Goal: Find contact information: Find contact information

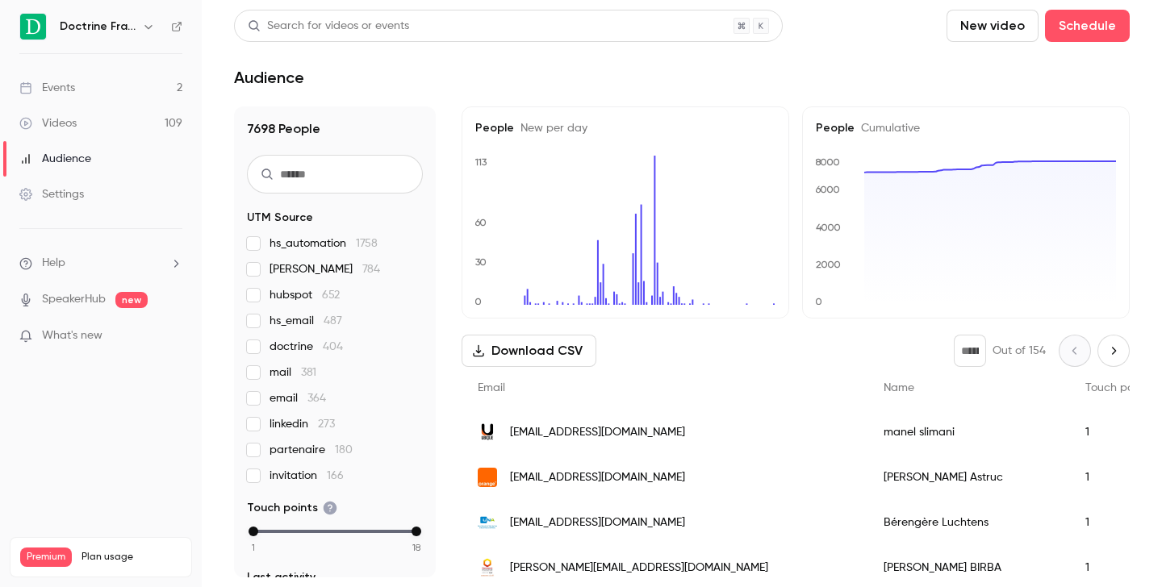
click at [144, 24] on icon "button" at bounding box center [148, 26] width 13 height 13
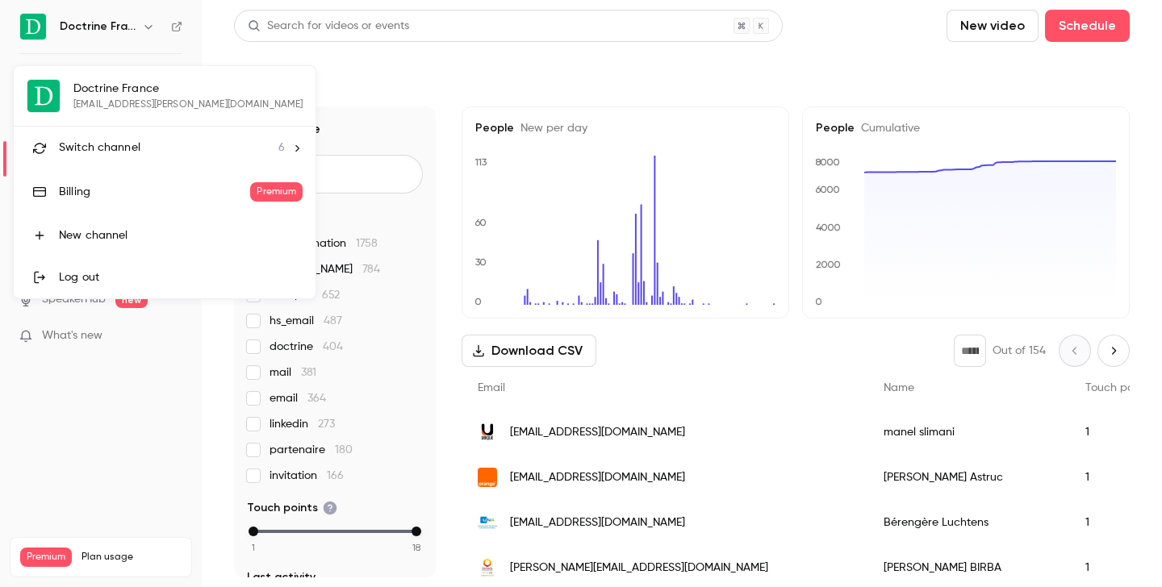
click at [136, 148] on span "Switch channel" at bounding box center [99, 148] width 81 height 17
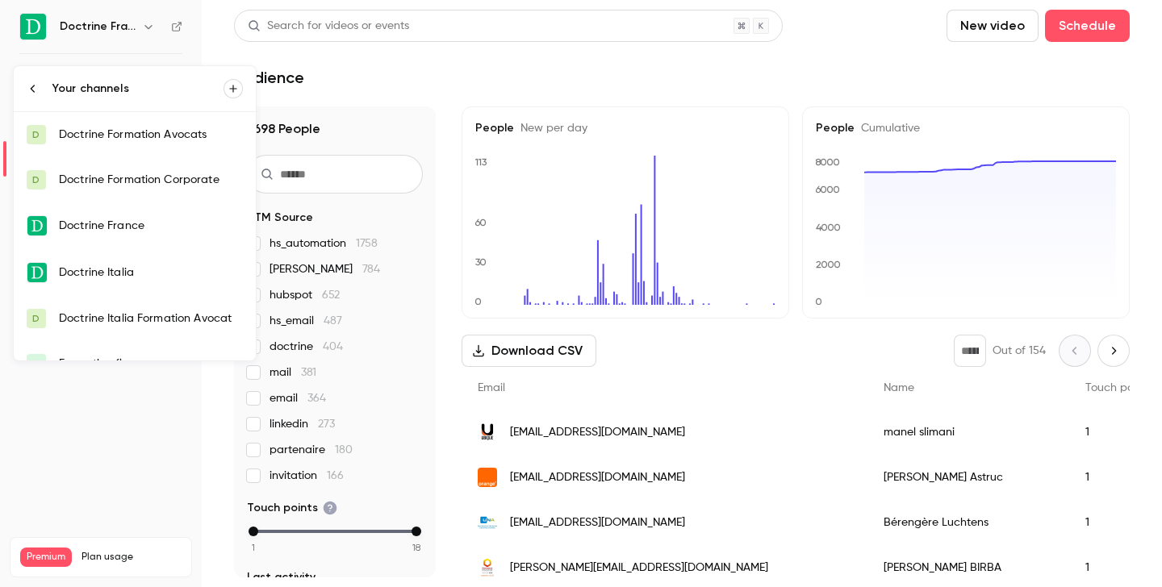
click at [149, 137] on div "Doctrine Formation Avocats" at bounding box center [151, 135] width 184 height 16
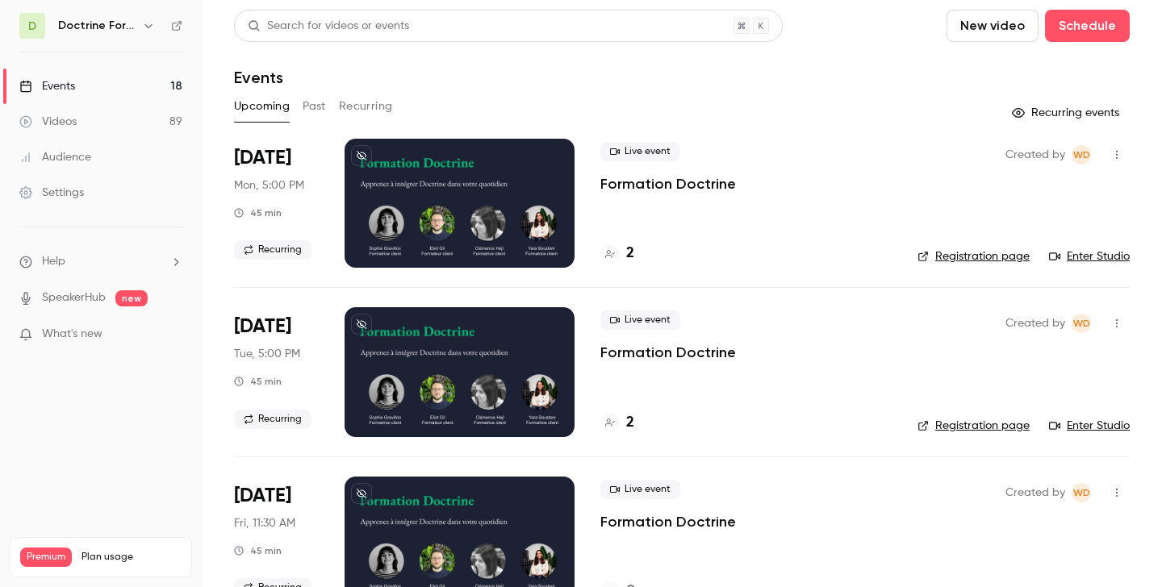
click at [320, 108] on button "Past" at bounding box center [314, 107] width 23 height 26
click at [620, 253] on div "6" at bounding box center [617, 254] width 34 height 22
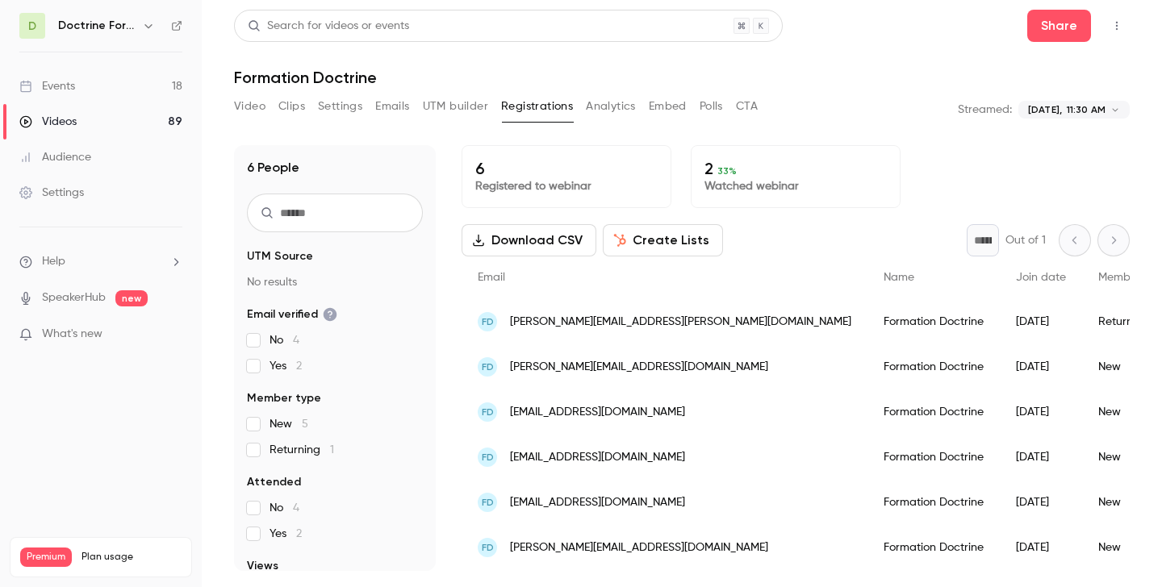
click at [633, 319] on span "[PERSON_NAME][EMAIL_ADDRESS][PERSON_NAME][DOMAIN_NAME]" at bounding box center [680, 322] width 341 height 17
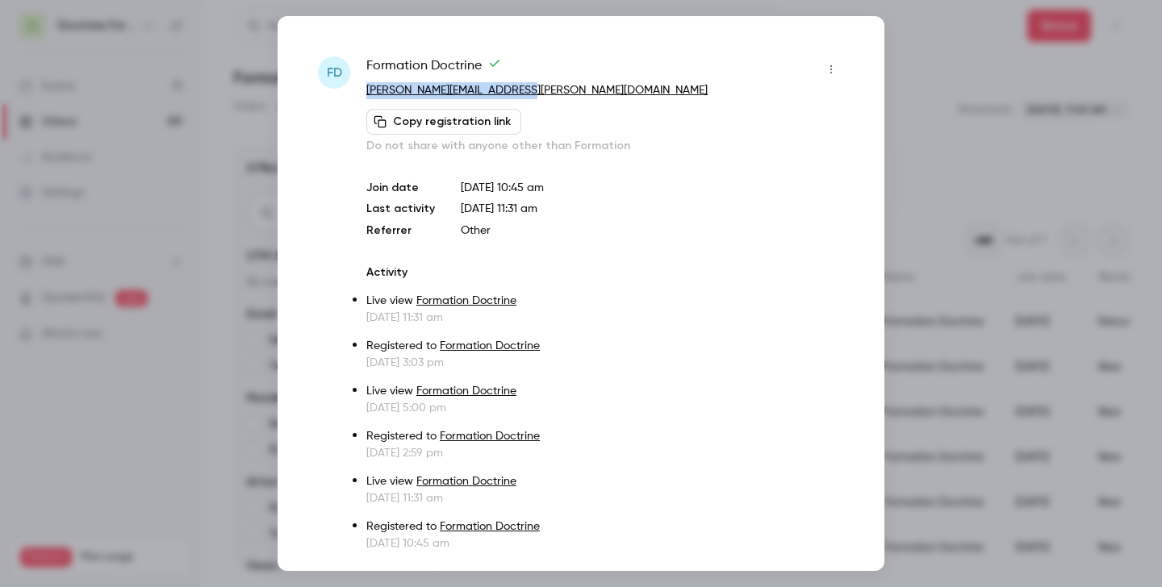
click at [920, 57] on div at bounding box center [581, 293] width 1162 height 587
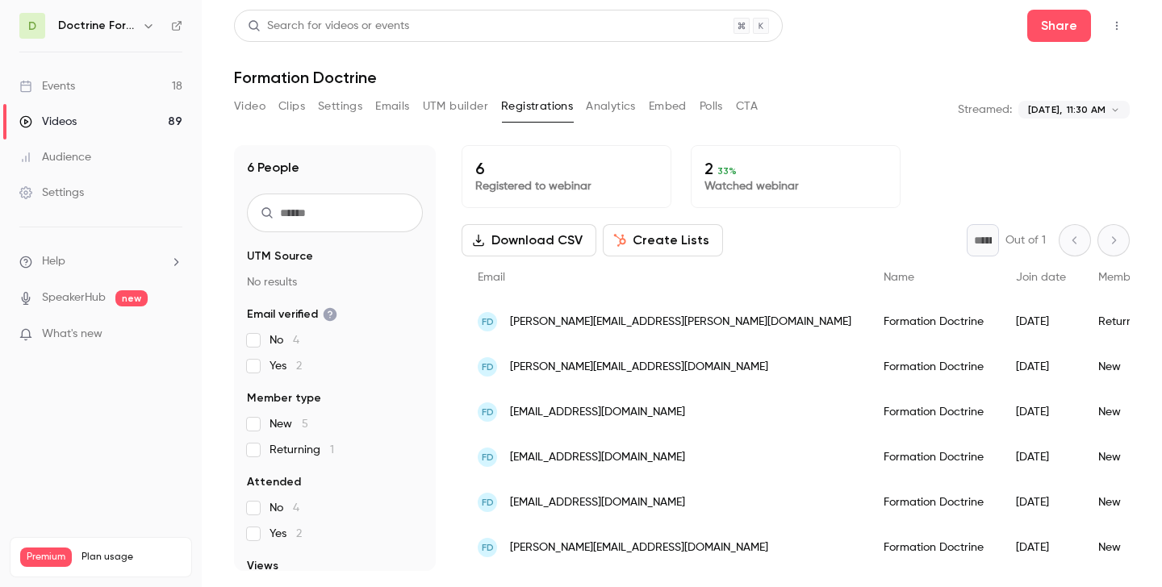
click at [545, 363] on span "[PERSON_NAME][EMAIL_ADDRESS][DOMAIN_NAME]" at bounding box center [639, 367] width 258 height 17
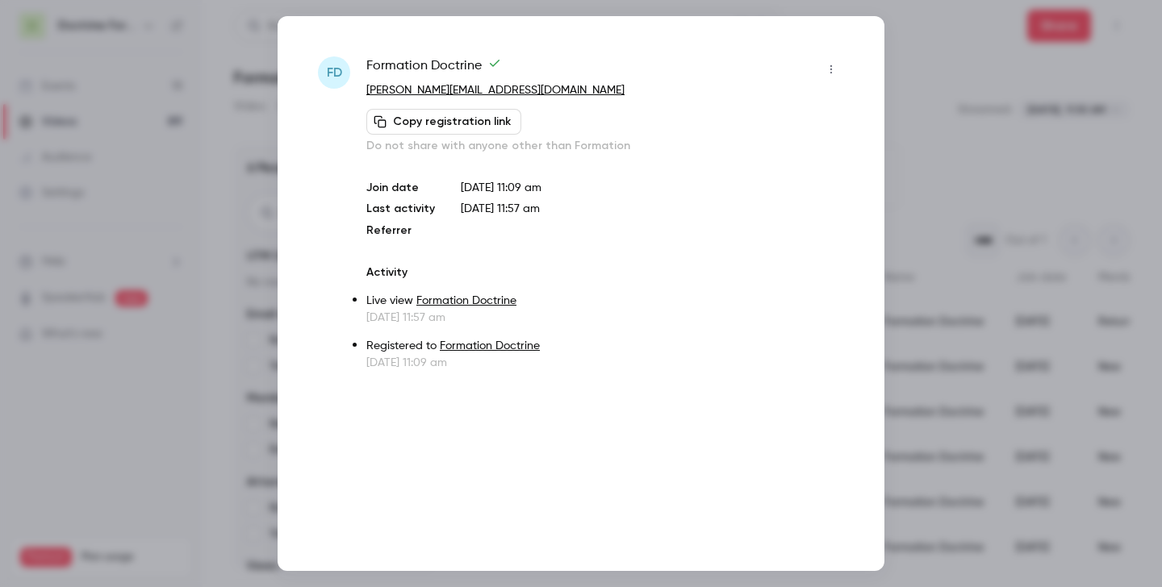
click at [424, 90] on link "[PERSON_NAME][EMAIL_ADDRESS][DOMAIN_NAME]" at bounding box center [495, 90] width 258 height 11
click at [934, 140] on div at bounding box center [581, 293] width 1162 height 587
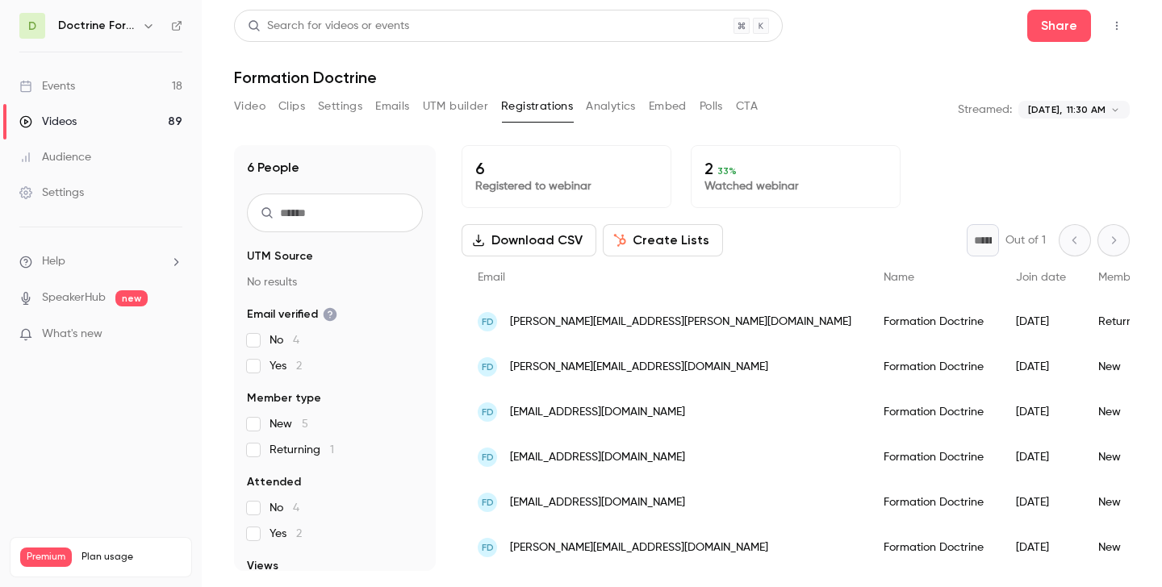
click at [553, 411] on span "[EMAIL_ADDRESS][DOMAIN_NAME]" at bounding box center [597, 412] width 175 height 17
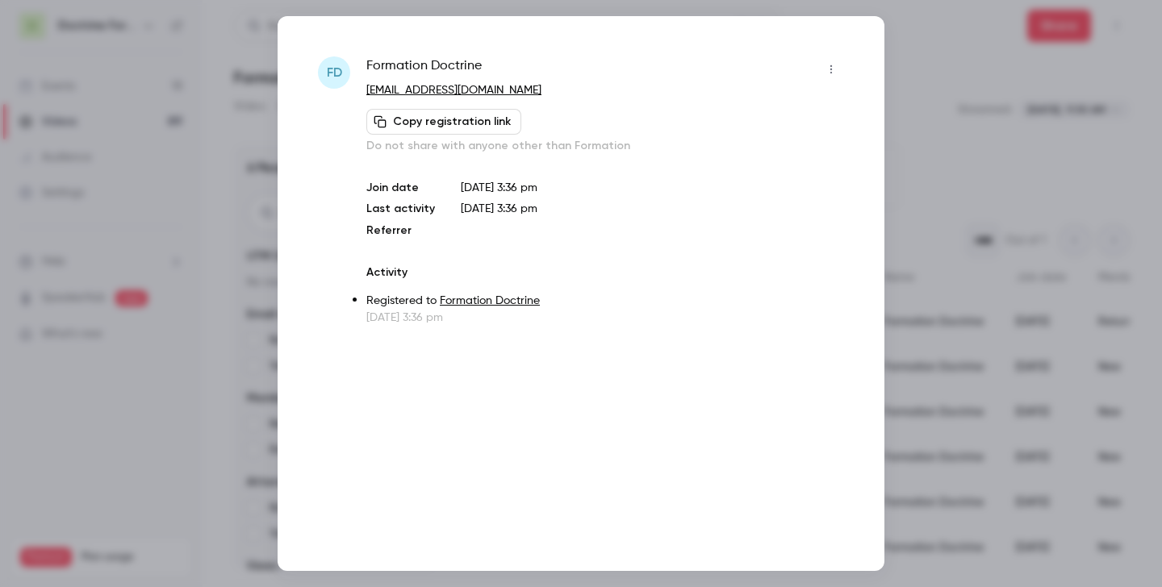
click at [914, 120] on div at bounding box center [581, 293] width 1162 height 587
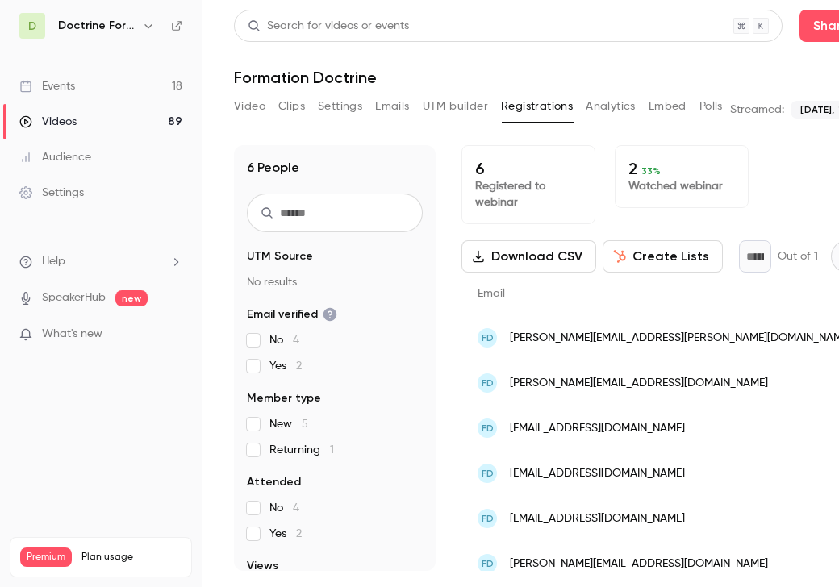
click at [589, 478] on span "[EMAIL_ADDRESS][DOMAIN_NAME]" at bounding box center [597, 474] width 175 height 17
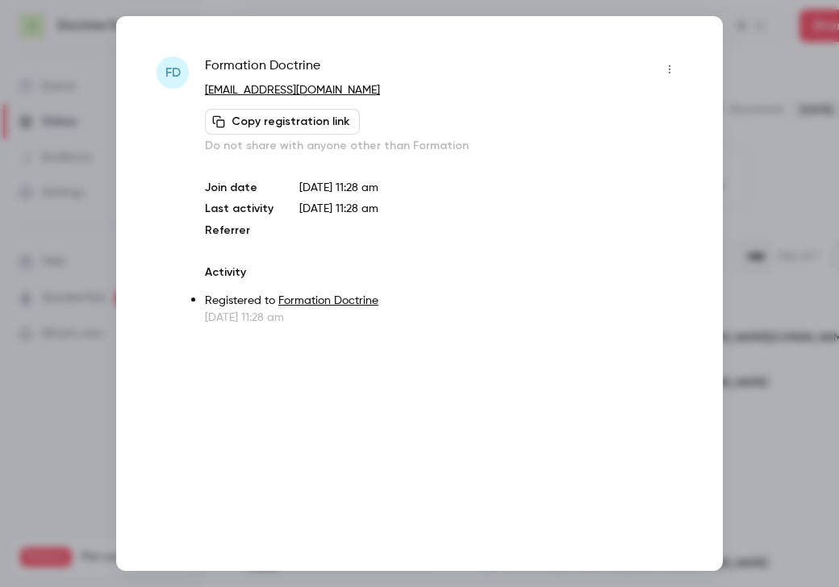
click at [798, 119] on div at bounding box center [419, 293] width 839 height 587
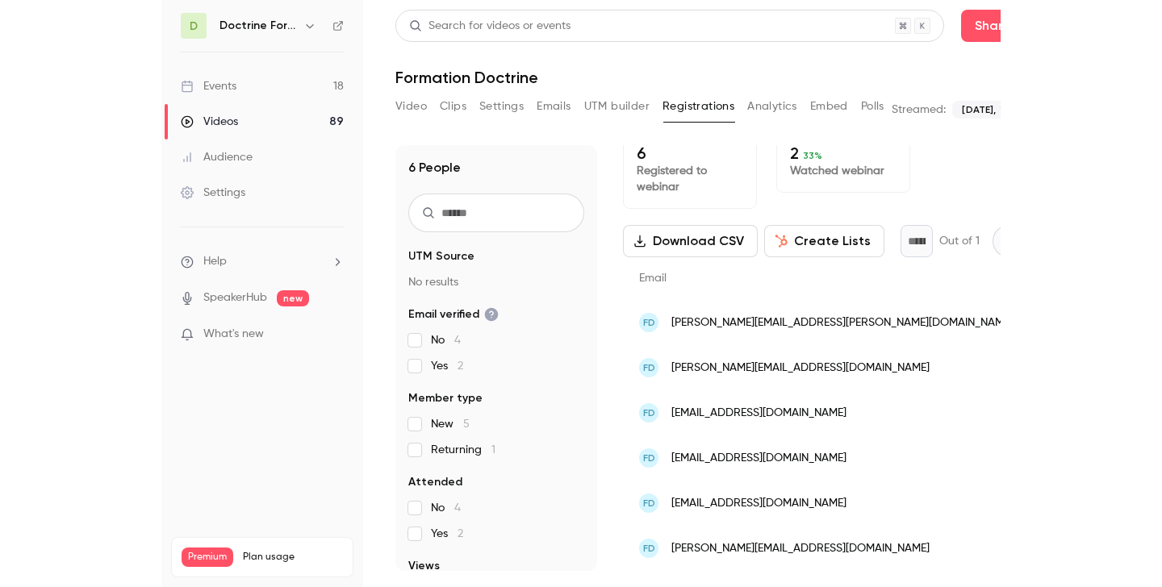
scroll to position [15, 0]
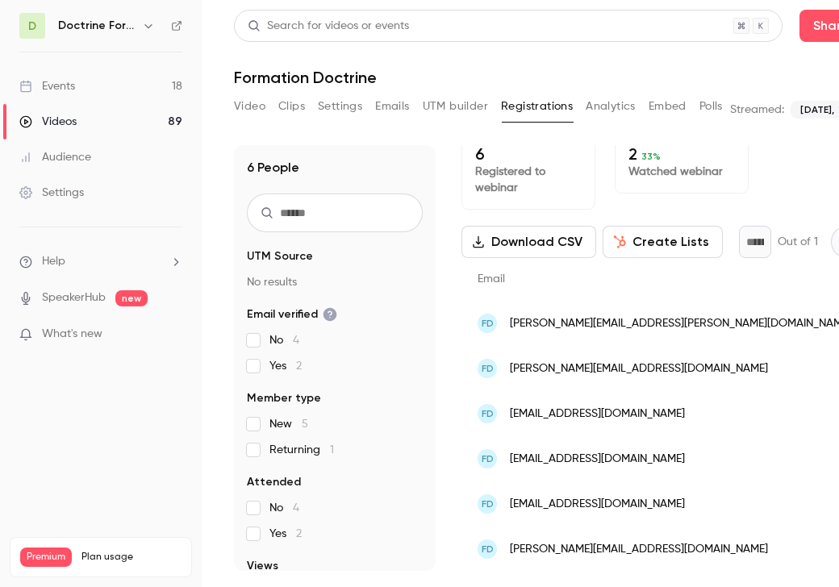
click at [559, 508] on span "[EMAIL_ADDRESS][DOMAIN_NAME]" at bounding box center [597, 504] width 175 height 17
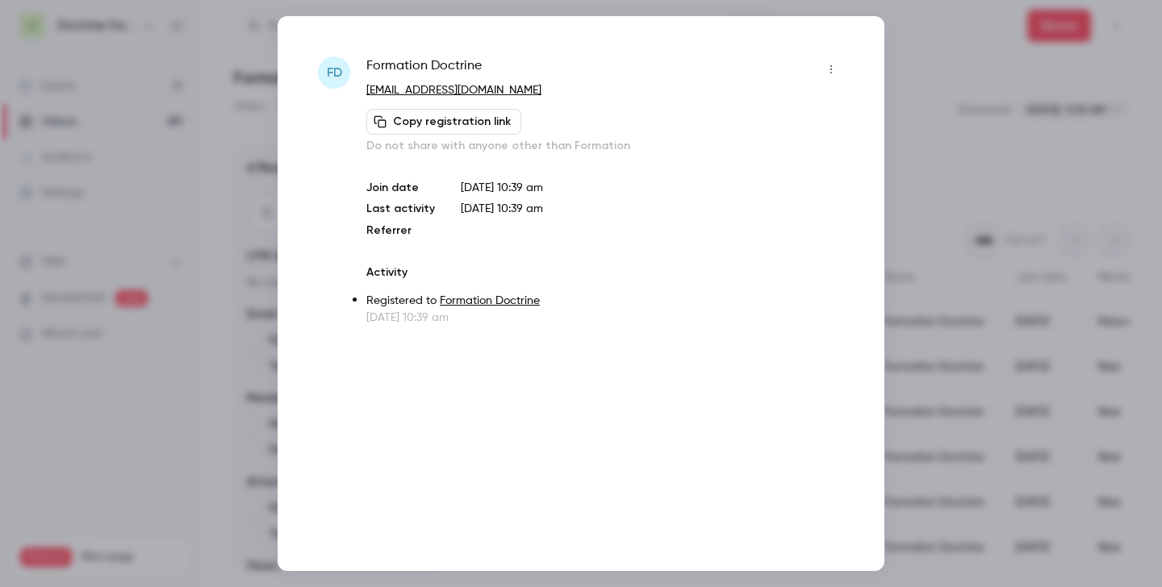
scroll to position [0, 0]
click at [928, 137] on div at bounding box center [581, 293] width 1162 height 587
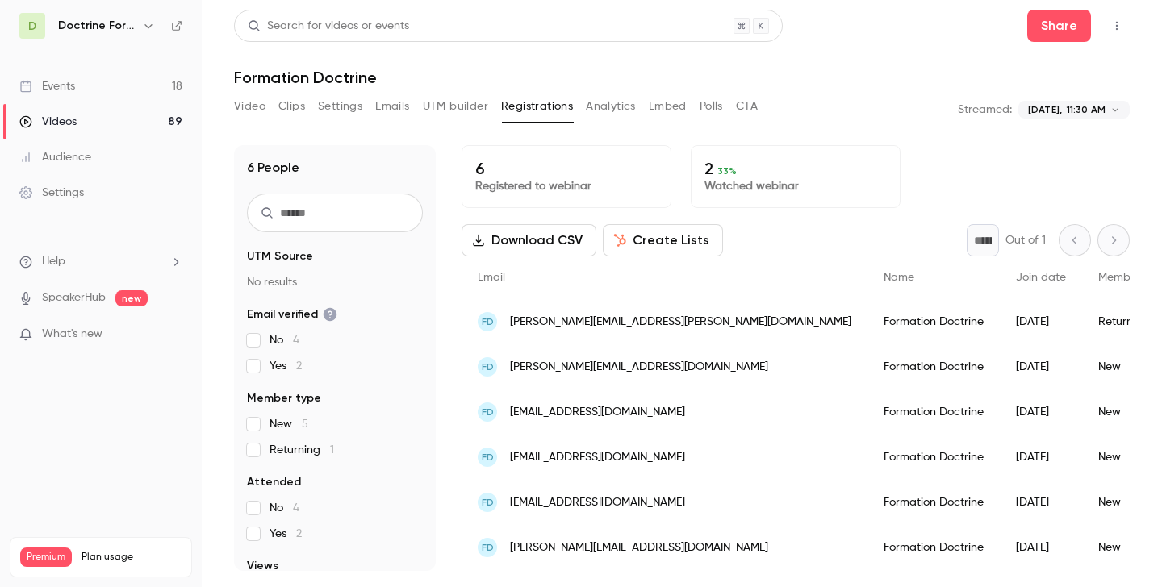
click at [567, 541] on span "[PERSON_NAME][EMAIL_ADDRESS][DOMAIN_NAME]" at bounding box center [639, 548] width 258 height 17
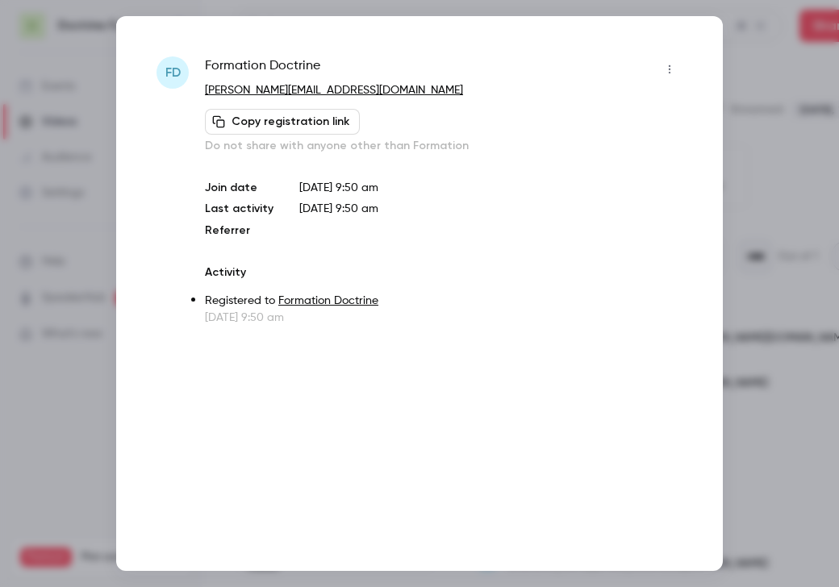
click at [773, 127] on div at bounding box center [419, 293] width 839 height 587
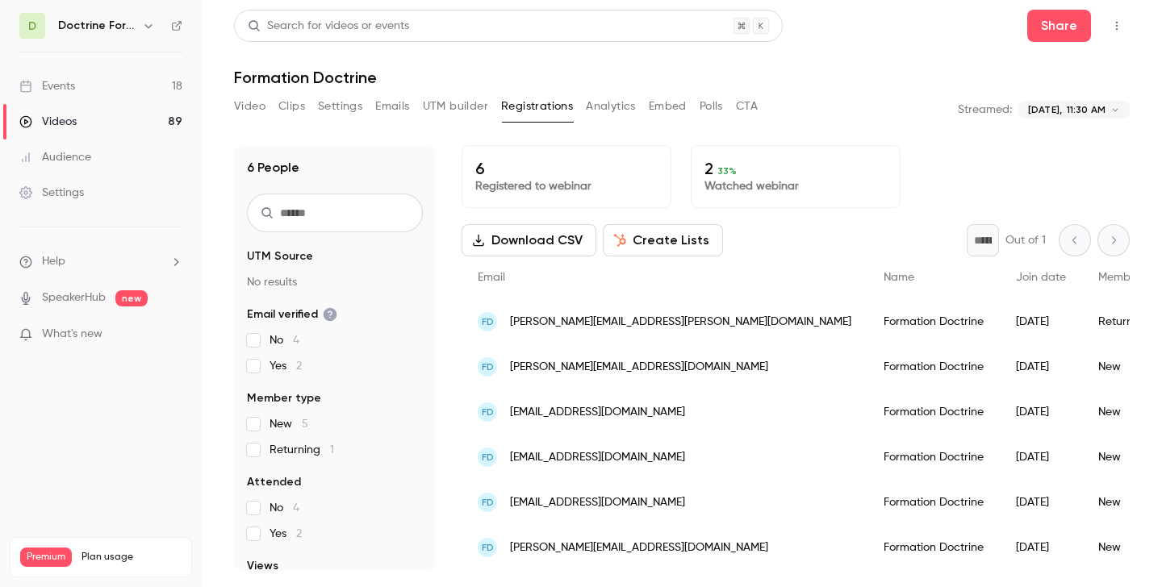
click at [147, 25] on icon "button" at bounding box center [148, 25] width 13 height 13
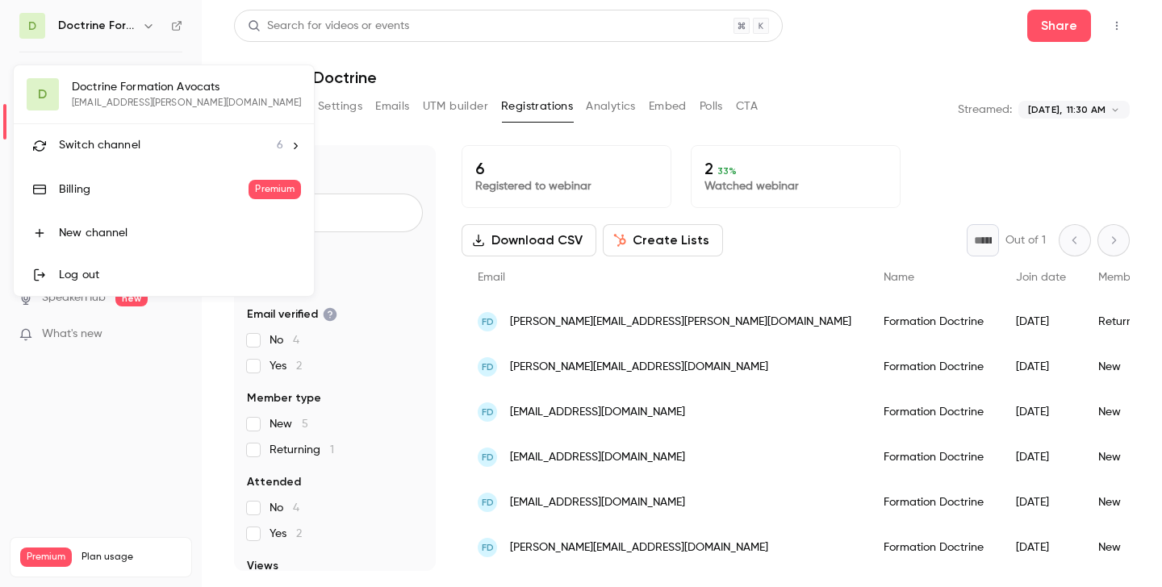
click at [125, 142] on span "Switch channel" at bounding box center [99, 145] width 81 height 17
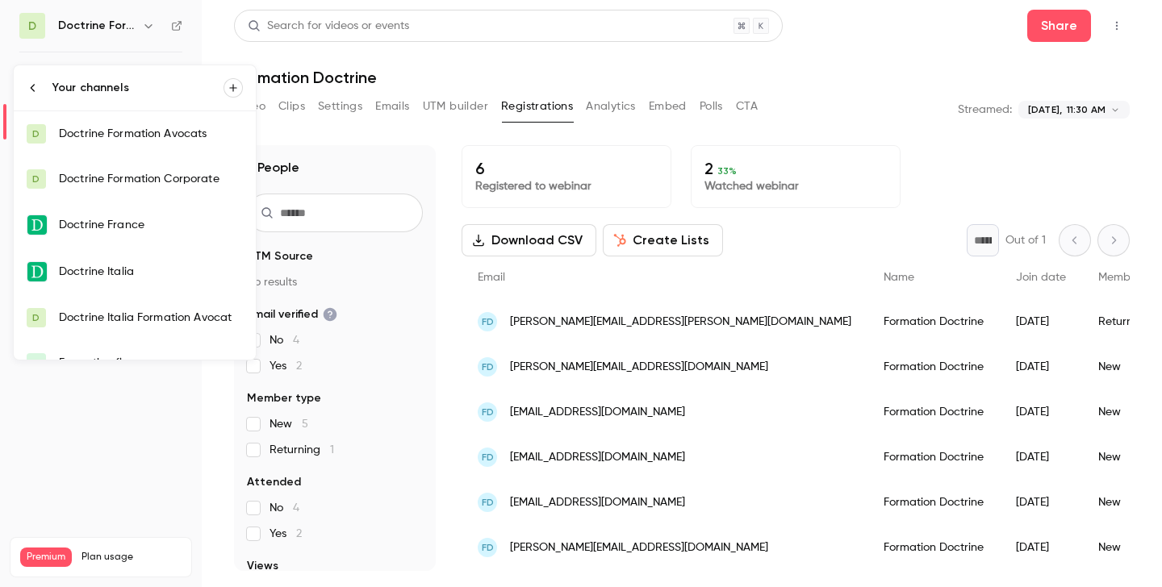
click at [132, 136] on div "Doctrine Formation Avocats" at bounding box center [151, 134] width 184 height 16
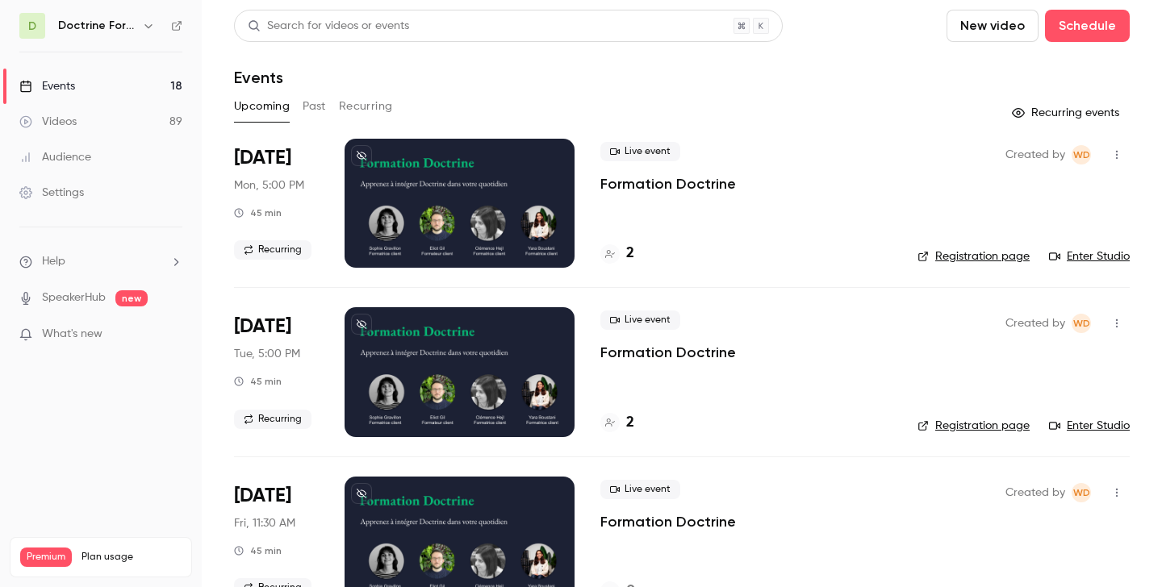
click at [620, 258] on div "2" at bounding box center [617, 254] width 34 height 22
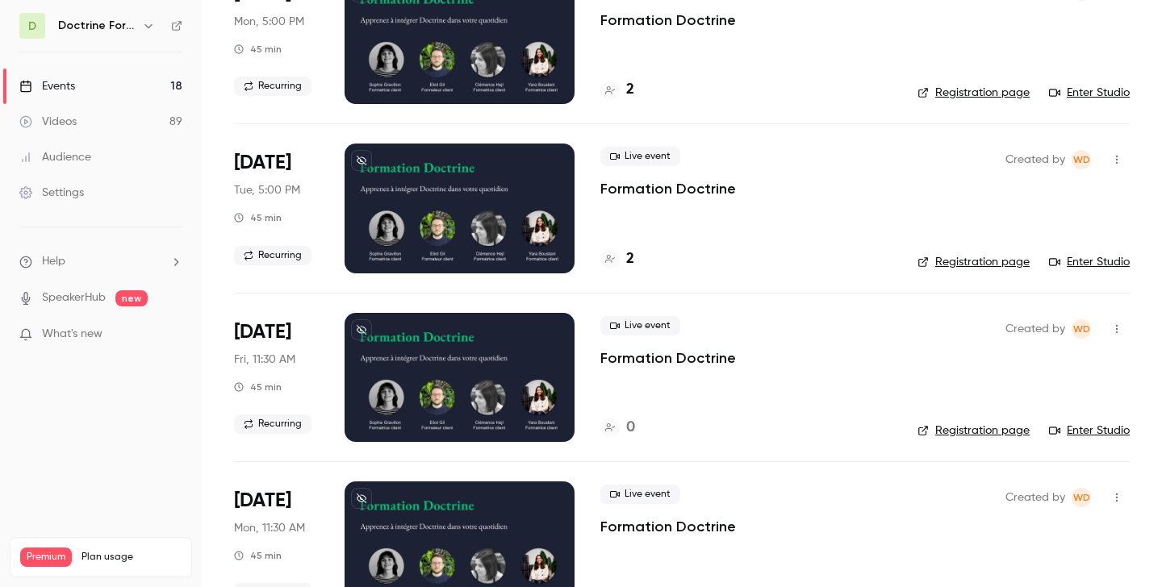
scroll to position [168, 0]
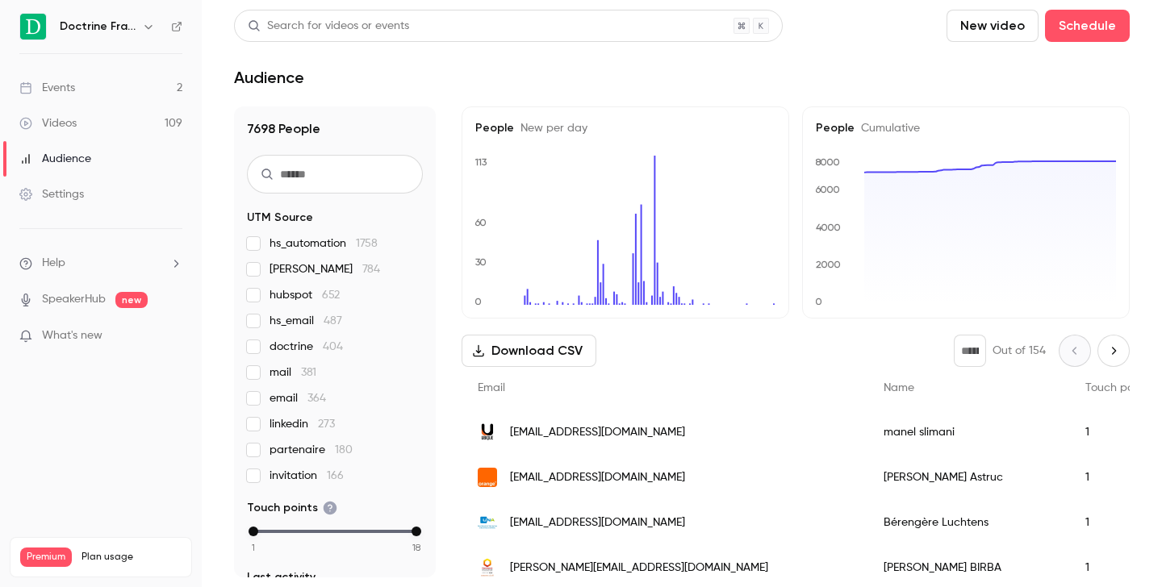
click at [149, 19] on button "button" at bounding box center [148, 26] width 19 height 19
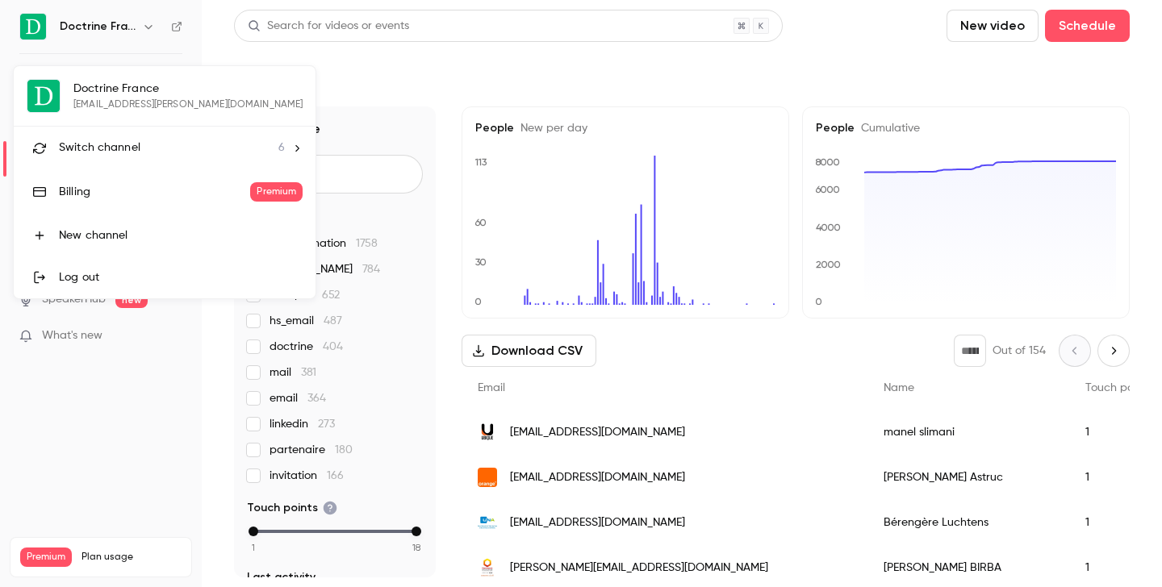
click at [118, 152] on span "Switch channel" at bounding box center [99, 148] width 81 height 17
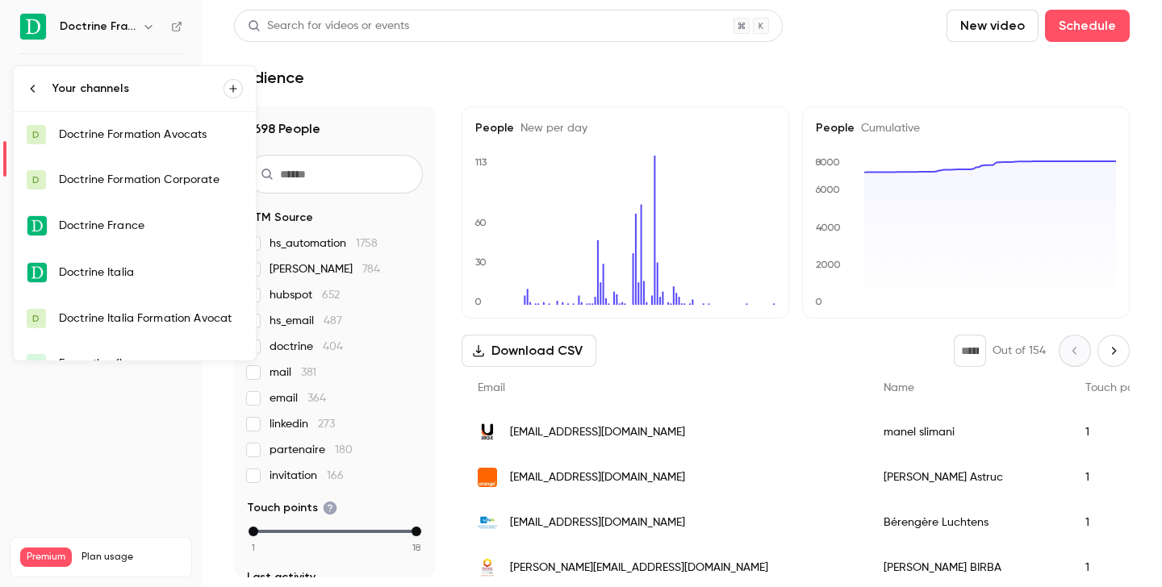
click at [127, 180] on div "Doctrine Formation Corporate" at bounding box center [151, 180] width 184 height 16
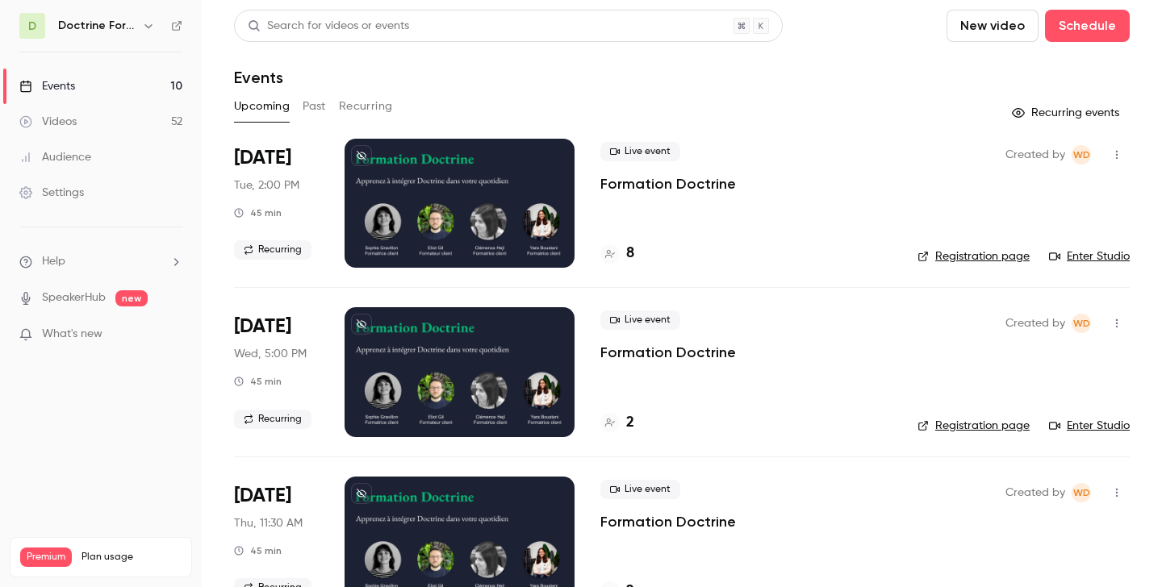
click at [972, 251] on link "Registration page" at bounding box center [973, 256] width 112 height 16
